Goal: Task Accomplishment & Management: Manage account settings

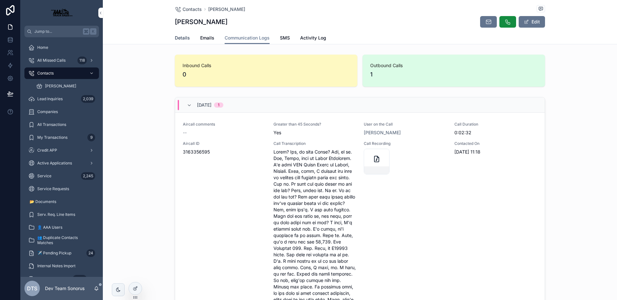
click at [182, 38] on span "Details" at bounding box center [182, 38] width 15 height 6
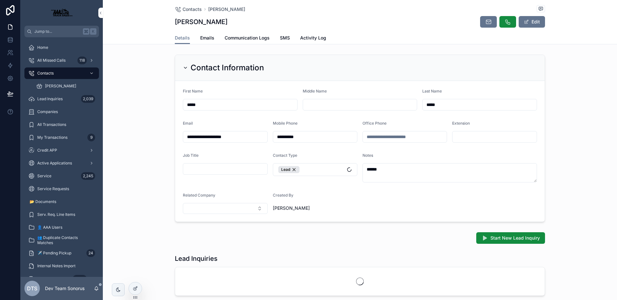
scroll to position [123, 0]
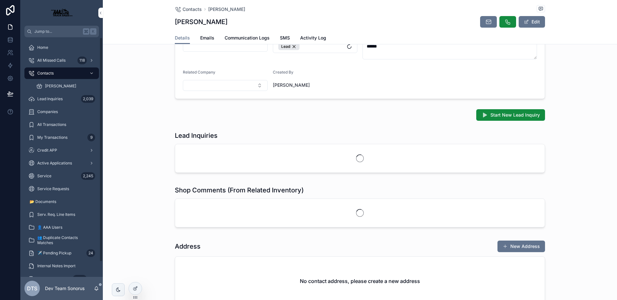
click at [63, 70] on div "Contacts" at bounding box center [61, 73] width 67 height 10
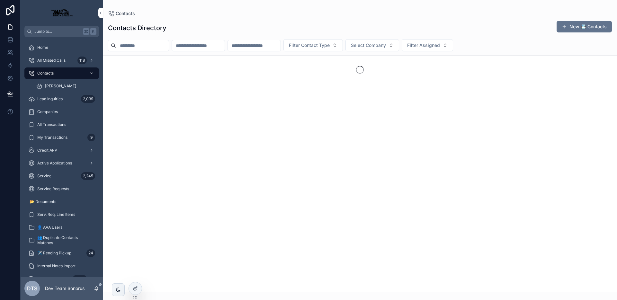
drag, startPoint x: 151, startPoint y: 47, endPoint x: 158, endPoint y: 47, distance: 6.8
click at [151, 47] on input "scrollable content" at bounding box center [142, 45] width 53 height 9
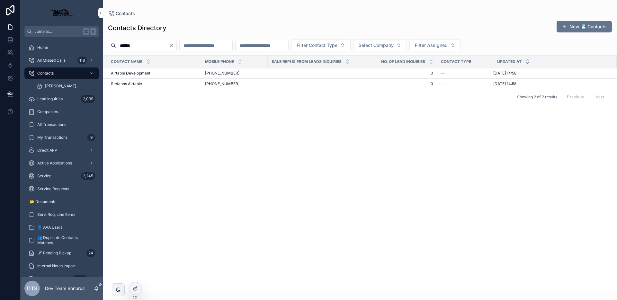
type input "******"
click at [155, 72] on div "Airtable Development Airtable Development" at bounding box center [154, 73] width 87 height 5
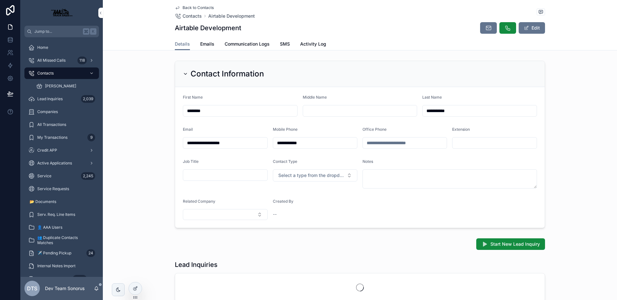
scroll to position [80, 0]
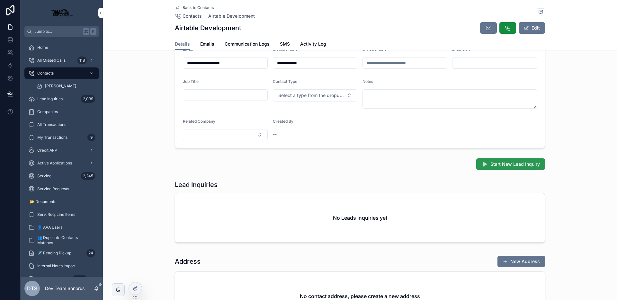
click at [485, 161] on icon "scrollable content" at bounding box center [485, 164] width 6 height 6
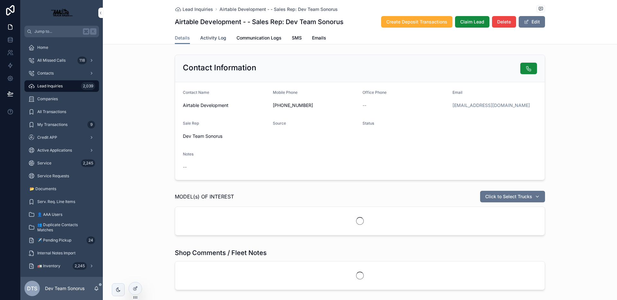
click at [213, 39] on span "Activity Log" at bounding box center [213, 38] width 26 height 6
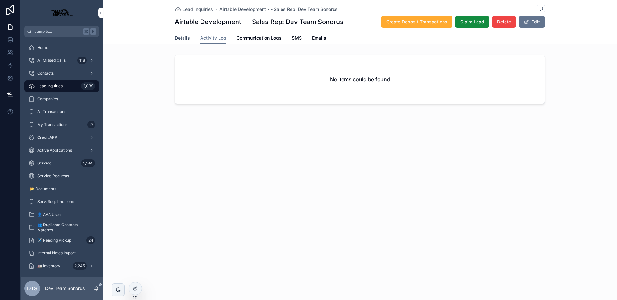
click at [178, 38] on span "Details" at bounding box center [182, 38] width 15 height 6
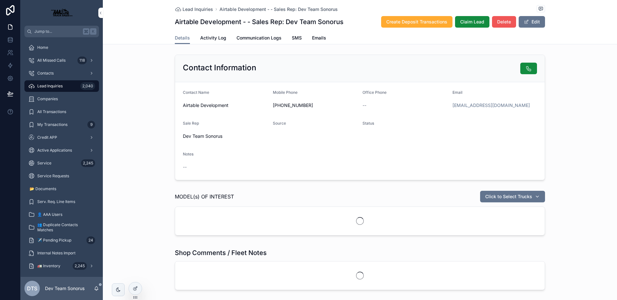
click at [502, 25] on button "Delete" at bounding box center [504, 22] width 24 height 12
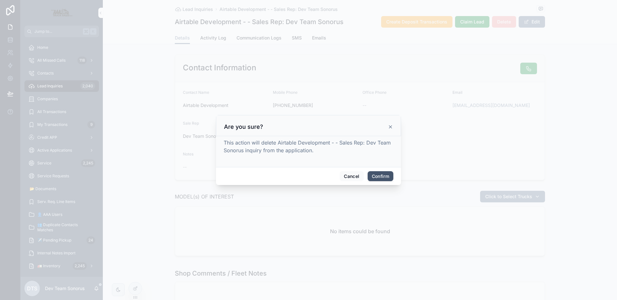
click at [381, 174] on button "Confirm" at bounding box center [381, 176] width 26 height 10
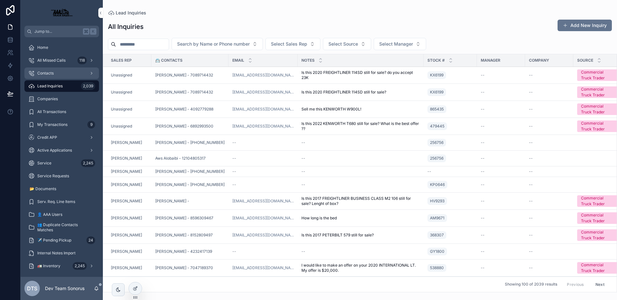
click at [57, 71] on div "Contacts" at bounding box center [61, 73] width 67 height 10
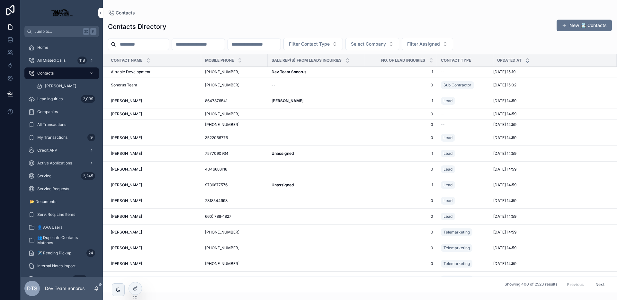
click at [153, 45] on input "scrollable content" at bounding box center [142, 44] width 53 height 9
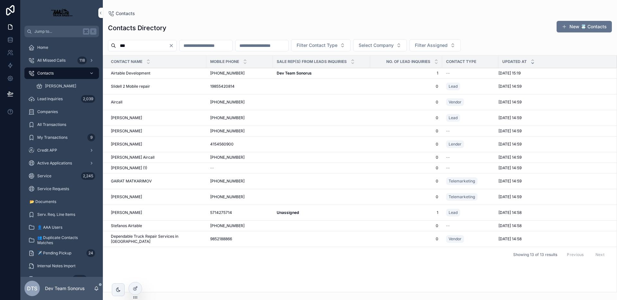
type input "***"
click at [162, 72] on div "Airtable Development Airtable Development" at bounding box center [157, 73] width 92 height 5
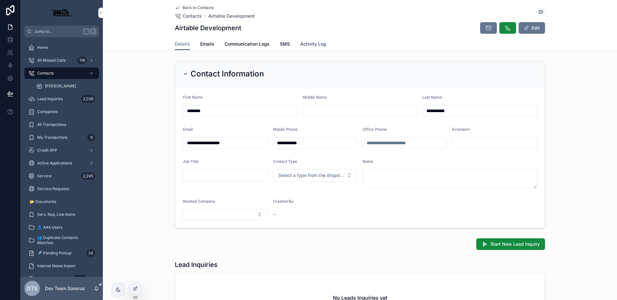
click at [301, 43] on span "Activity Log" at bounding box center [313, 44] width 26 height 6
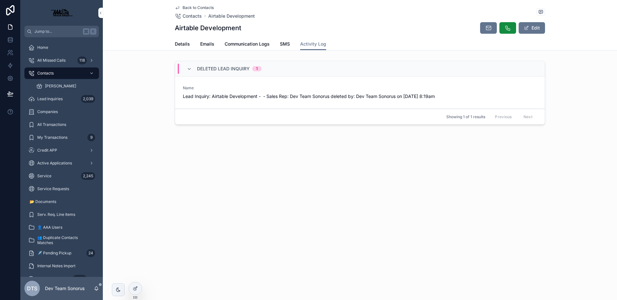
click at [259, 92] on div "Name Lead Inquiry: Airtable Development - - Sales Rep: Dev Team Sonorus deleted…" at bounding box center [360, 93] width 354 height 14
click at [248, 96] on span "Lead Inquiry: Airtable Development - - Sales Rep: Dev Team Sonorus deleted by: …" at bounding box center [360, 96] width 354 height 6
click at [196, 8] on span "Back to Contacts" at bounding box center [198, 7] width 31 height 5
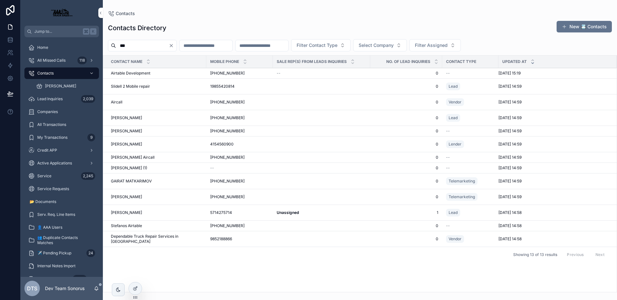
click at [167, 73] on div "Airtable Development Airtable Development" at bounding box center [157, 73] width 92 height 5
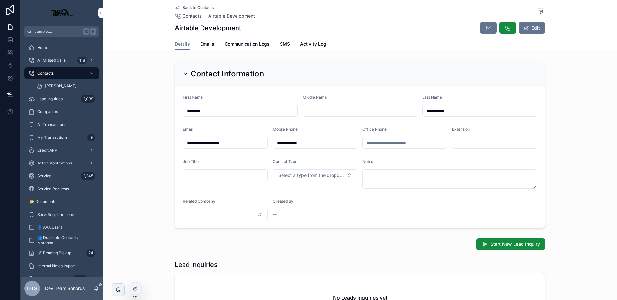
scroll to position [171, 0]
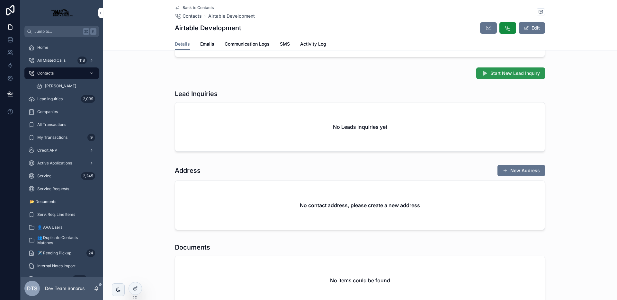
click at [533, 74] on span "Start New Lead Inquiry" at bounding box center [516, 73] width 50 height 6
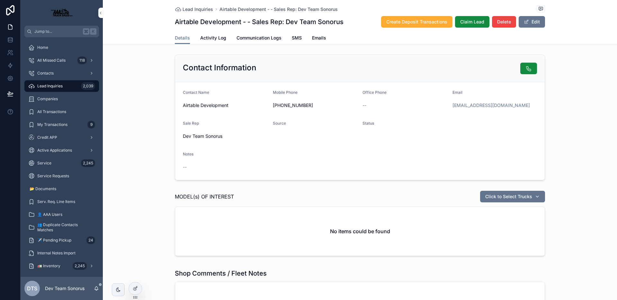
drag, startPoint x: 140, startPoint y: 288, endPoint x: 146, endPoint y: 279, distance: 11.3
click at [140, 288] on div at bounding box center [135, 289] width 13 height 12
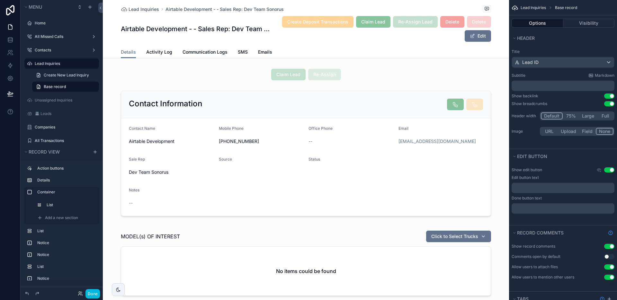
click at [447, 11] on div "Lead Inquiries Airtable Development - - Sales Rep: Dev Team Sonorus" at bounding box center [306, 9] width 370 height 8
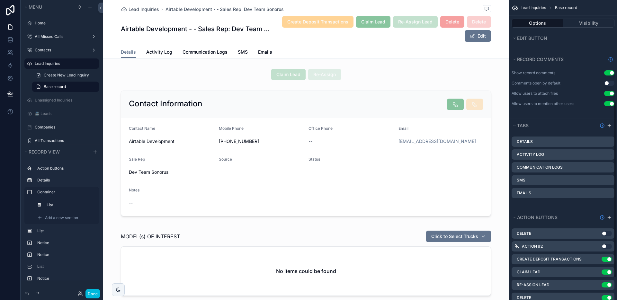
scroll to position [212, 0]
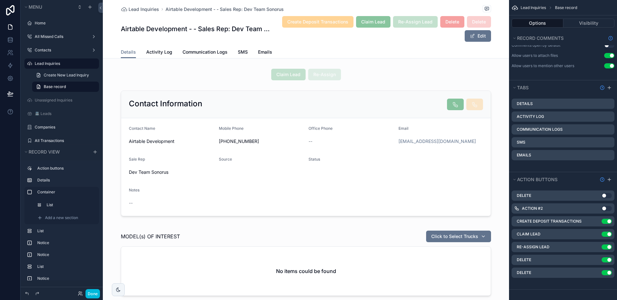
click at [0, 0] on icon "scrollable content" at bounding box center [0, 0] width 0 height 0
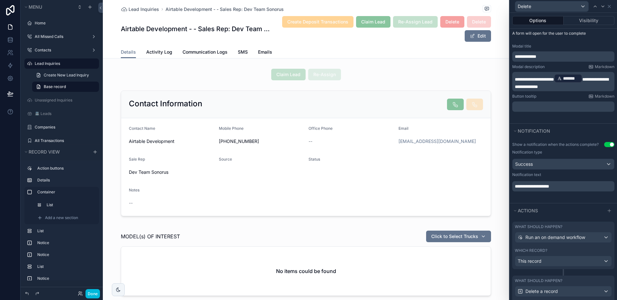
scroll to position [141, 0]
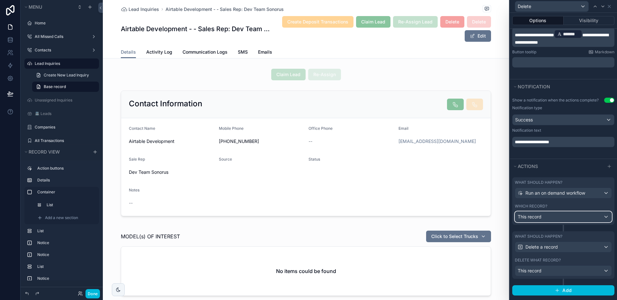
click at [559, 219] on div "This record" at bounding box center [564, 217] width 96 height 10
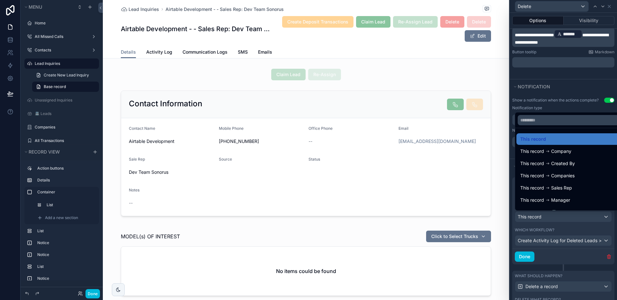
click at [570, 262] on div at bounding box center [563, 150] width 107 height 300
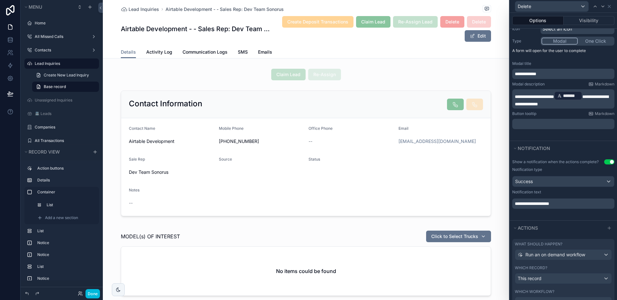
scroll to position [0, 0]
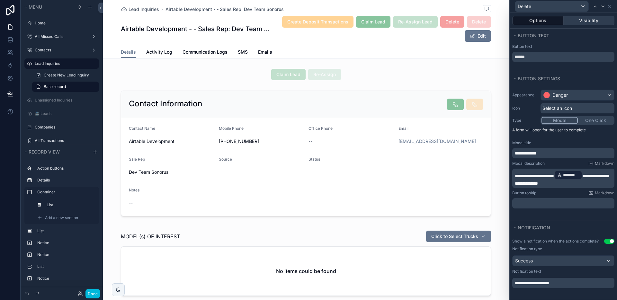
click at [592, 19] on button "Visibility" at bounding box center [589, 20] width 51 height 9
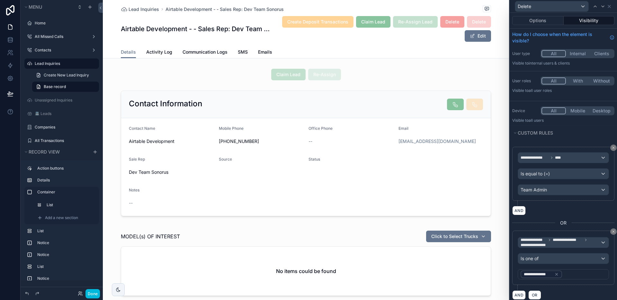
scroll to position [11, 0]
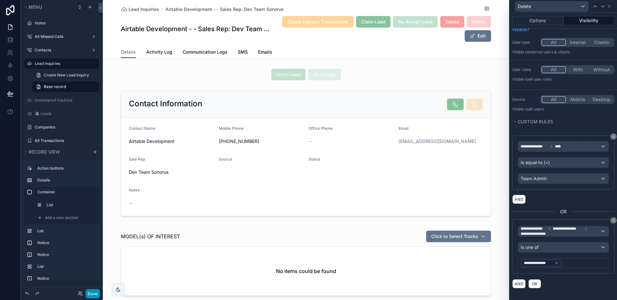
click at [99, 294] on button "Done" at bounding box center [93, 293] width 14 height 9
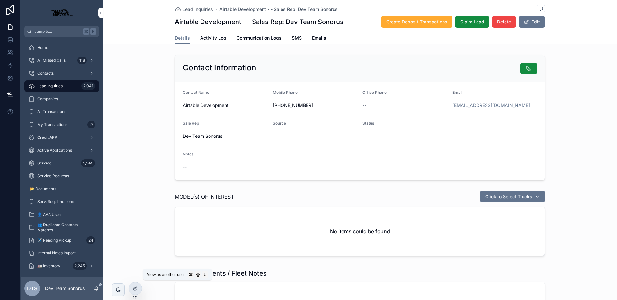
click at [0, 0] on icon at bounding box center [0, 0] width 0 height 0
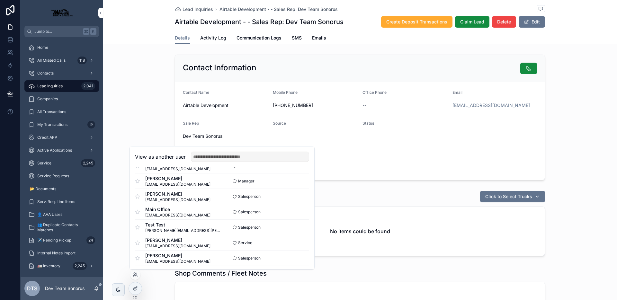
scroll to position [58, 0]
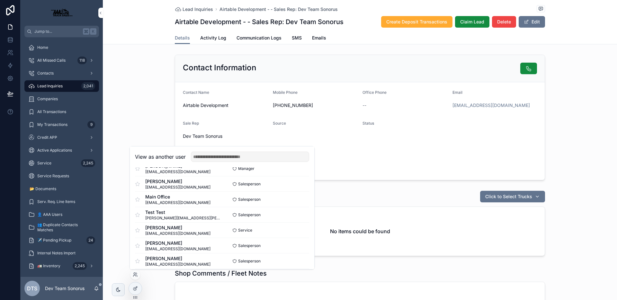
click at [0, 0] on button "Select" at bounding box center [0, 0] width 0 height 0
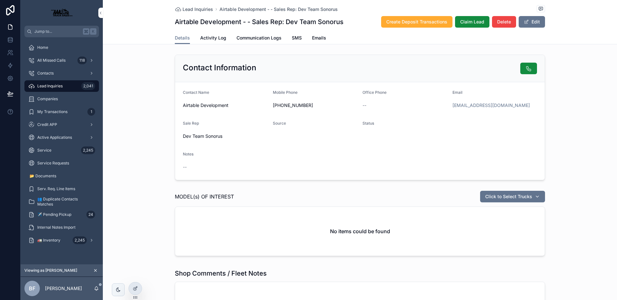
click at [0, 0] on div at bounding box center [0, 0] width 0 height 0
click at [0, 0] on icon at bounding box center [0, 0] width 0 height 0
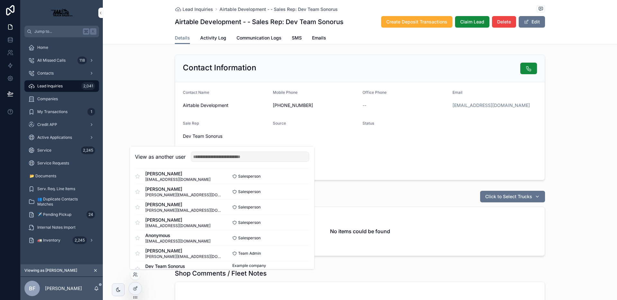
scroll to position [139, 0]
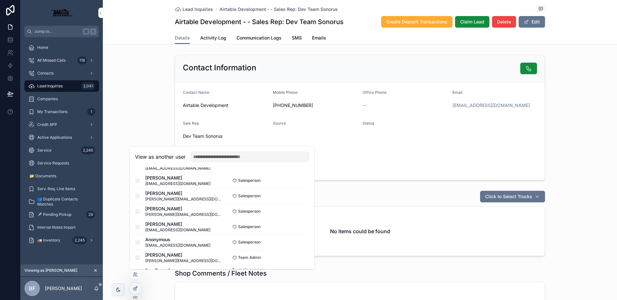
click at [0, 0] on button "Select" at bounding box center [0, 0] width 0 height 0
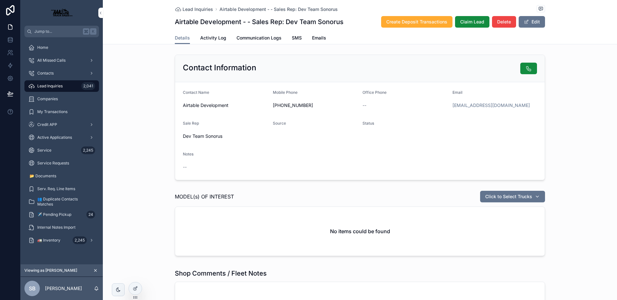
click at [446, 49] on div "Lead Inquiries Airtable Development - - Sales Rep: Dev Team Sonorus Airtable De…" at bounding box center [360, 210] width 515 height 420
click at [506, 22] on span "Delete" at bounding box center [505, 22] width 14 height 6
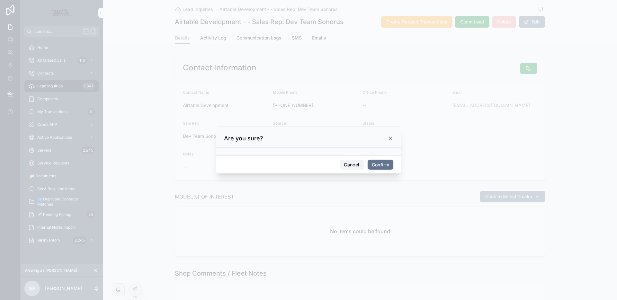
click at [354, 165] on button "Cancel" at bounding box center [352, 165] width 24 height 10
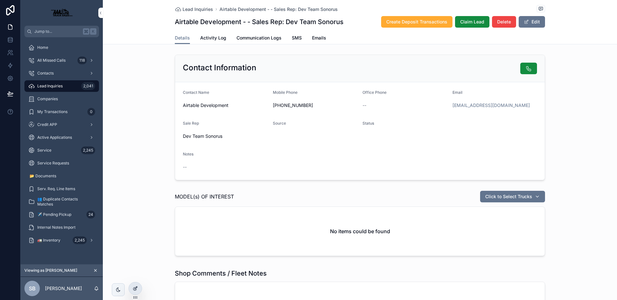
click at [135, 289] on icon at bounding box center [136, 288] width 3 height 3
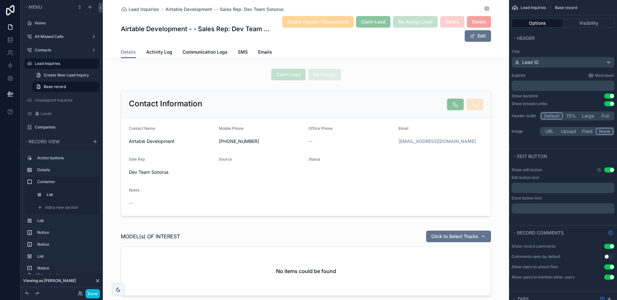
click at [429, 8] on div "Lead Inquiries Airtable Development - - Sales Rep: Dev Team Sonorus" at bounding box center [306, 9] width 370 height 8
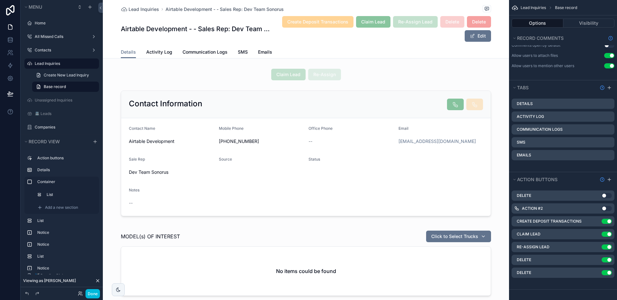
click at [0, 0] on icon "scrollable content" at bounding box center [0, 0] width 0 height 0
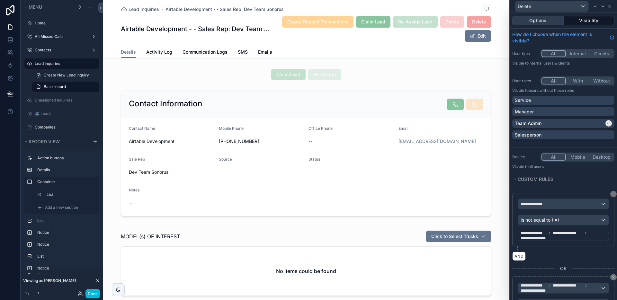
click at [539, 22] on button "Options" at bounding box center [538, 20] width 51 height 9
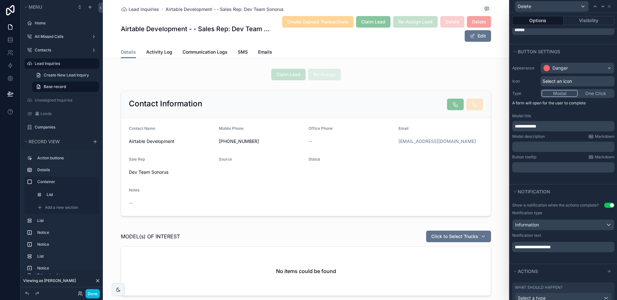
scroll to position [59, 0]
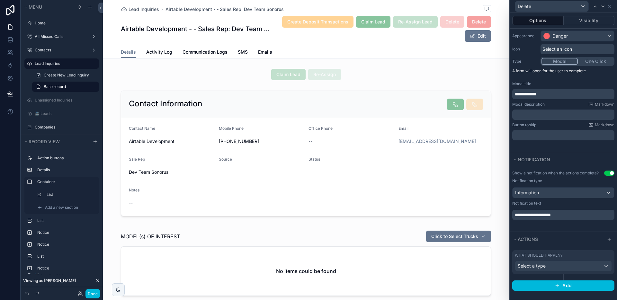
click at [451, 14] on div "Lead Inquiries Airtable Development - - Sales Rep: Dev Team Sonorus Airtable De…" at bounding box center [306, 23] width 370 height 46
click at [555, 268] on div "Select a type" at bounding box center [564, 266] width 96 height 10
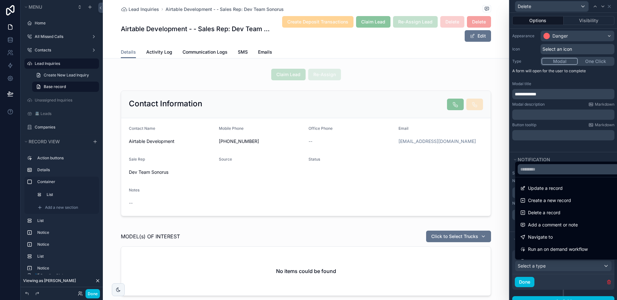
click at [555, 268] on div at bounding box center [563, 150] width 107 height 300
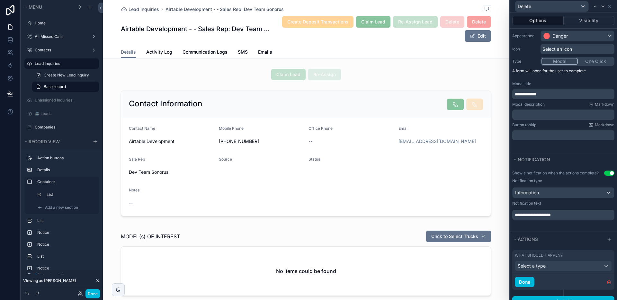
scroll to position [75, 0]
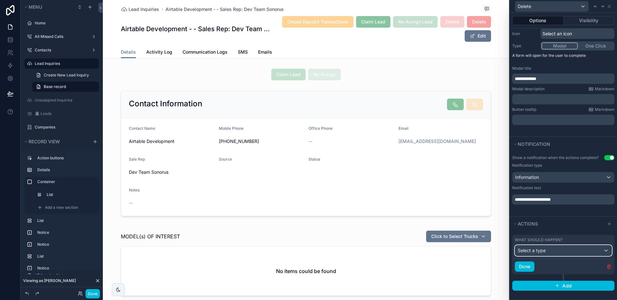
click at [538, 254] on div "Select a type" at bounding box center [564, 251] width 96 height 10
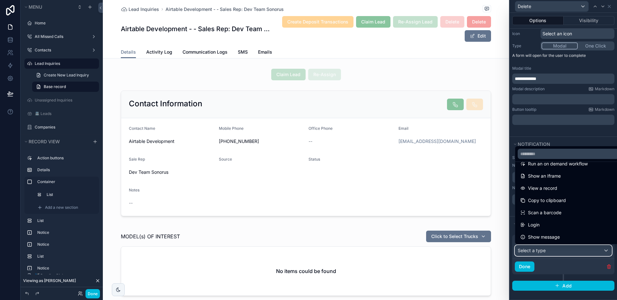
scroll to position [0, 0]
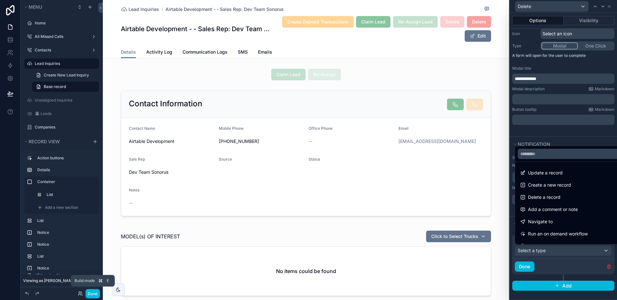
click at [89, 295] on button "Done" at bounding box center [93, 293] width 14 height 9
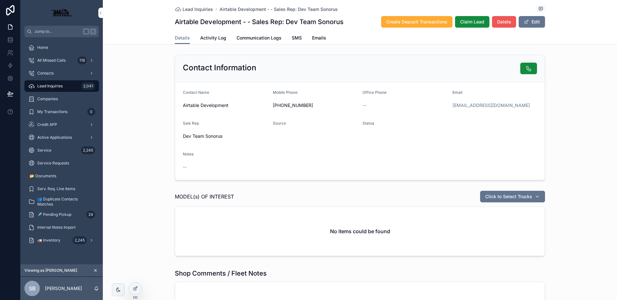
click at [508, 23] on span "Delete" at bounding box center [505, 22] width 14 height 6
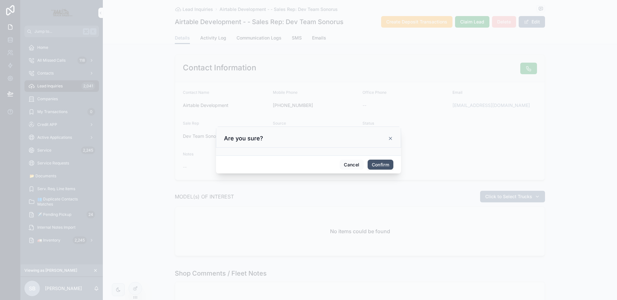
click at [372, 166] on button "Confirm" at bounding box center [381, 165] width 26 height 10
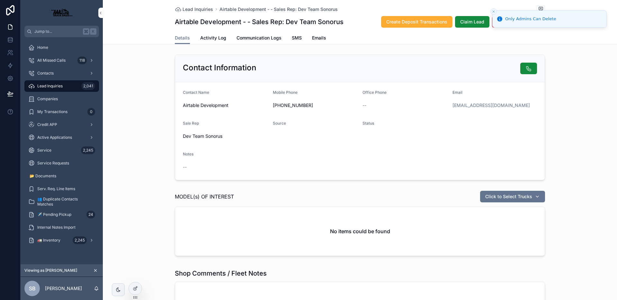
click at [494, 9] on button "Close toast" at bounding box center [494, 11] width 6 height 6
click at [502, 23] on span "Delete" at bounding box center [505, 22] width 14 height 6
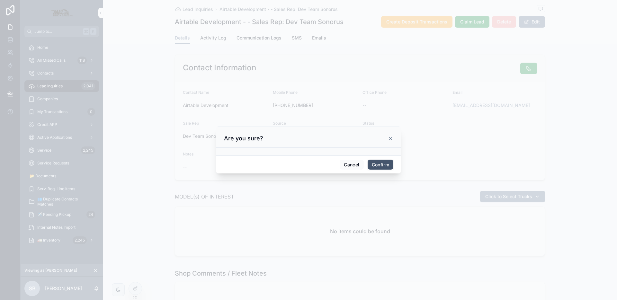
click at [369, 166] on button "Confirm" at bounding box center [381, 165] width 26 height 10
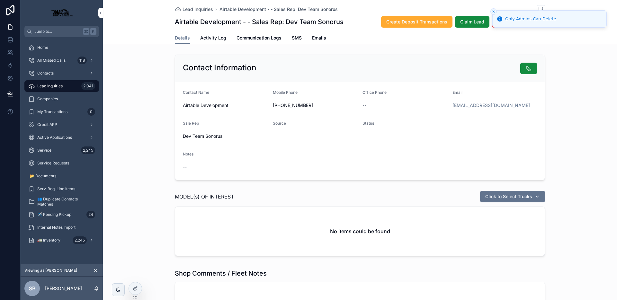
click at [495, 11] on icon "Close toast" at bounding box center [494, 12] width 4 height 4
click at [133, 288] on icon at bounding box center [135, 288] width 5 height 5
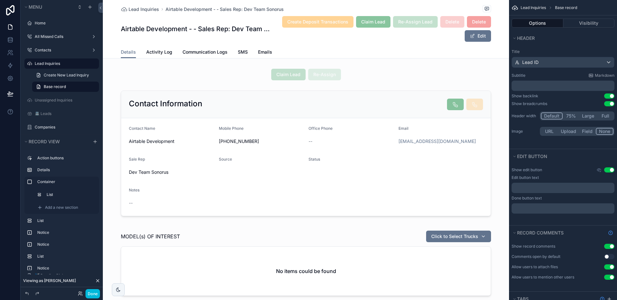
click at [449, 37] on div "Create Deposit Transactions Claim Lead Re-Assign Lead Delete Delete Edit" at bounding box center [381, 29] width 219 height 26
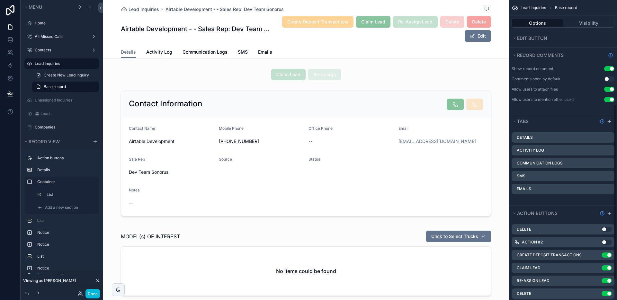
scroll to position [212, 0]
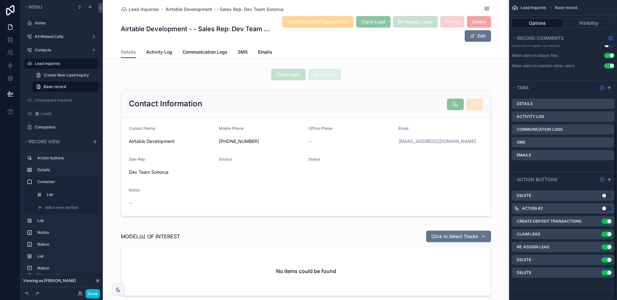
click at [0, 0] on icon "scrollable content" at bounding box center [0, 0] width 0 height 0
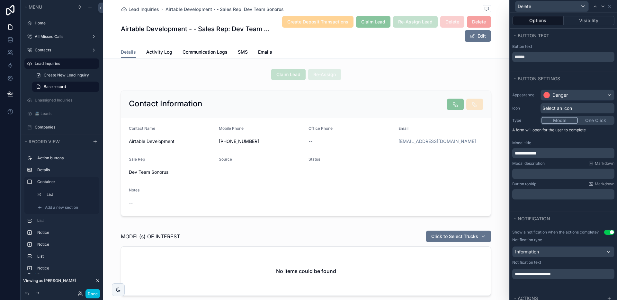
scroll to position [59, 0]
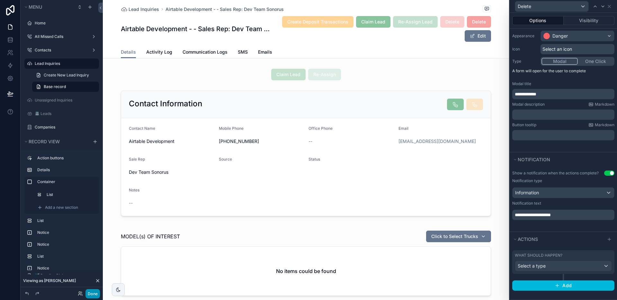
click at [92, 297] on button "Done" at bounding box center [93, 293] width 14 height 9
